Goal: Information Seeking & Learning: Learn about a topic

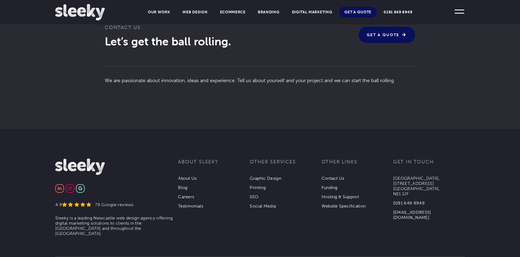
scroll to position [1146, 0]
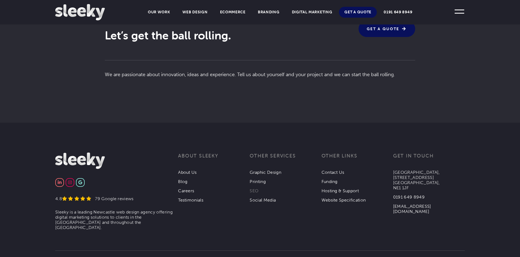
click at [257, 189] on link "SEO" at bounding box center [254, 190] width 9 height 5
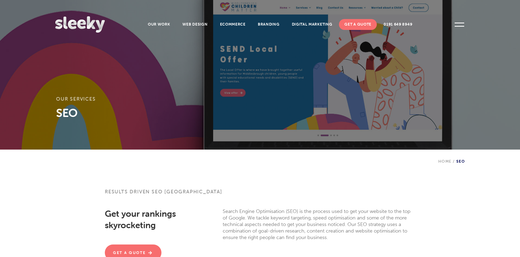
click at [301, 240] on p "Search Engine Optimisation (SEO) is the process used to get your website to the…" at bounding box center [319, 224] width 193 height 33
click at [167, 22] on link "Our Work" at bounding box center [158, 24] width 33 height 11
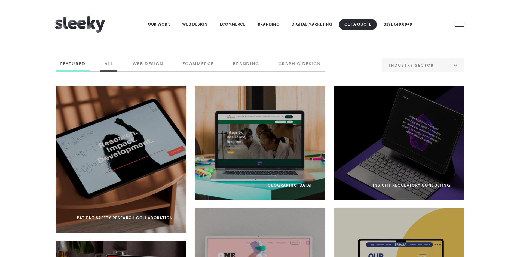
click at [107, 66] on label "All" at bounding box center [109, 65] width 17 height 9
click at [0, 0] on input "All" at bounding box center [0, 0] width 0 height 0
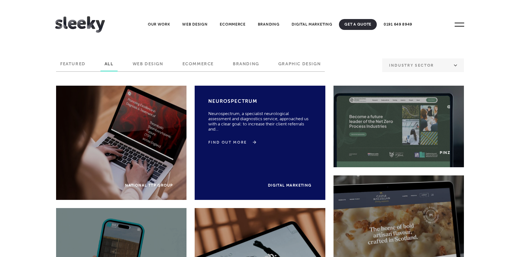
click at [240, 141] on link "Find Out More" at bounding box center [231, 142] width 46 height 5
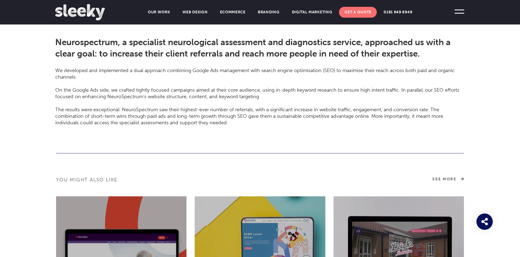
scroll to position [691, 0]
